Goal: Use online tool/utility

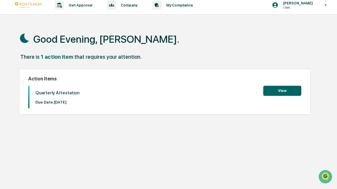
scroll to position [6, 0]
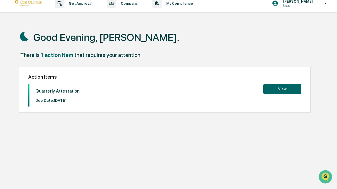
click at [286, 85] on button "View" at bounding box center [282, 89] width 38 height 10
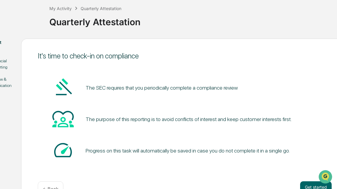
scroll to position [32, 29]
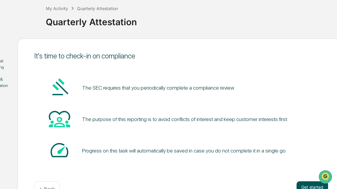
click at [306, 186] on button "Get started" at bounding box center [311, 188] width 31 height 12
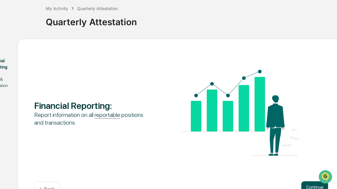
click at [304, 186] on button "Continue" at bounding box center [314, 188] width 27 height 12
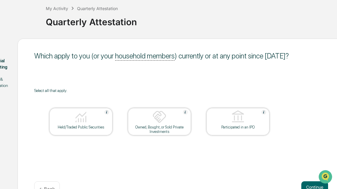
click at [87, 121] on img at bounding box center [81, 117] width 14 height 14
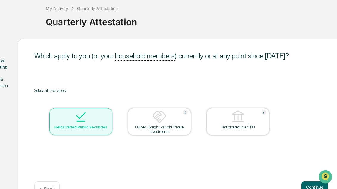
scroll to position [32, 28]
click at [172, 128] on div "Owned, Bought, or Sold Private Investments" at bounding box center [159, 129] width 53 height 9
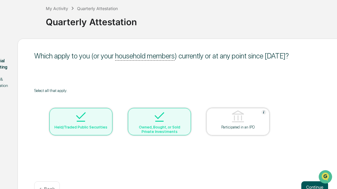
click at [306, 184] on button "Continue" at bounding box center [314, 188] width 27 height 12
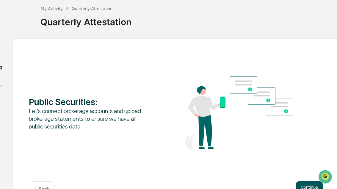
click at [305, 187] on button "Continue" at bounding box center [309, 188] width 27 height 12
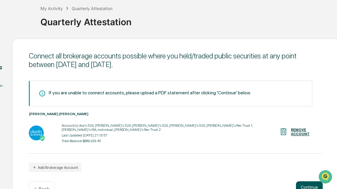
scroll to position [32, 36]
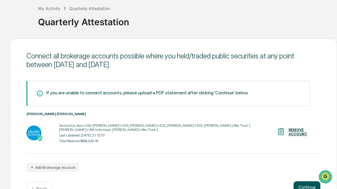
click at [306, 189] on button "Continue" at bounding box center [306, 188] width 27 height 12
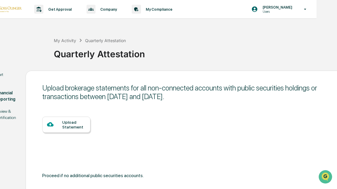
scroll to position [0, 20]
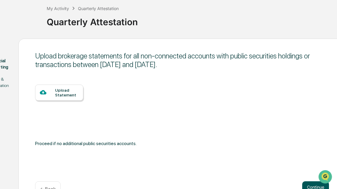
click at [310, 186] on button "Continue" at bounding box center [315, 188] width 27 height 12
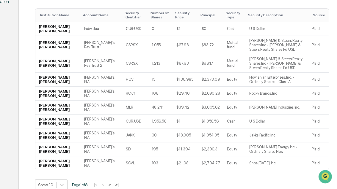
scroll to position [136, 27]
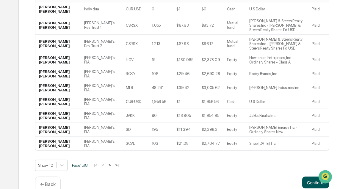
click at [308, 189] on button "Continue" at bounding box center [315, 183] width 27 height 12
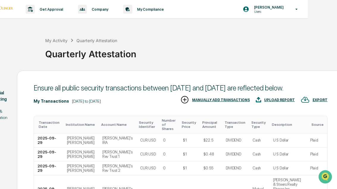
scroll to position [0, 29]
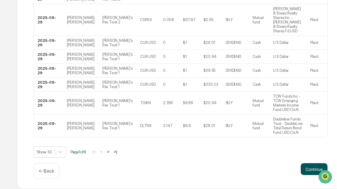
click at [307, 175] on button "Continue" at bounding box center [314, 169] width 27 height 12
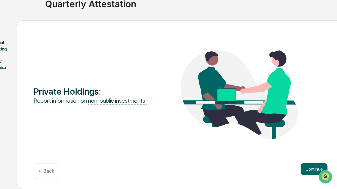
scroll to position [32, 29]
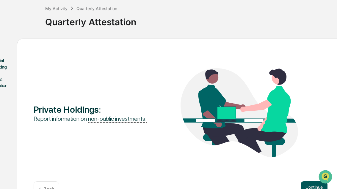
click at [310, 187] on button "Continue" at bounding box center [313, 188] width 27 height 12
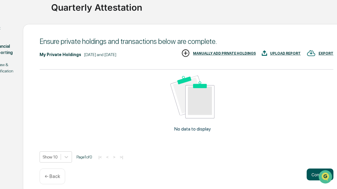
scroll to position [47, 0]
